Goal: Task Accomplishment & Management: Manage account settings

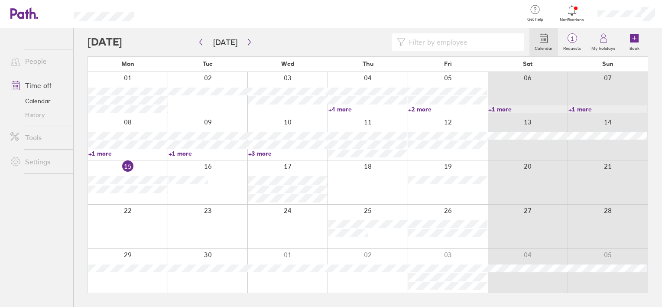
click at [569, 9] on icon at bounding box center [571, 10] width 10 height 10
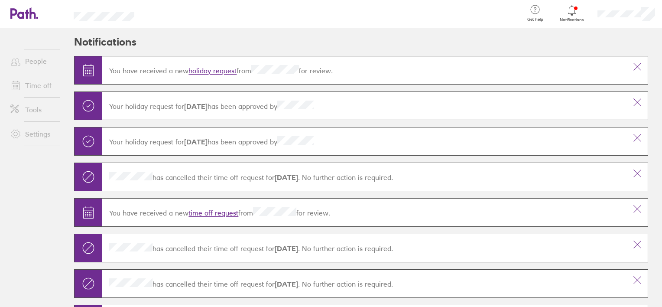
click at [215, 70] on link "holiday request" at bounding box center [212, 71] width 48 height 9
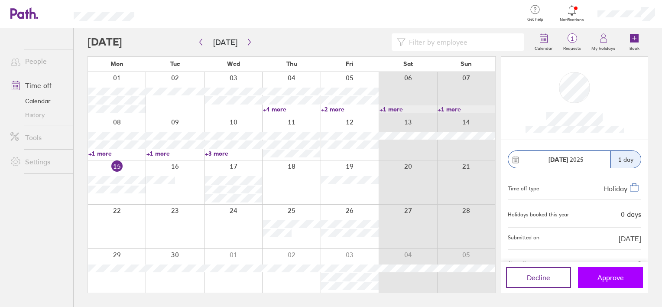
click at [609, 277] on span "Approve" at bounding box center [610, 277] width 26 height 8
click at [594, 275] on button "Approve" at bounding box center [610, 277] width 65 height 21
